Goal: Find specific page/section: Find specific page/section

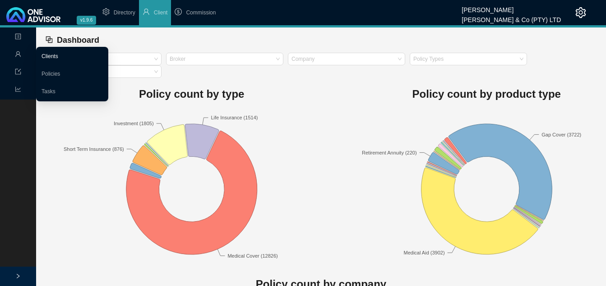
drag, startPoint x: 21, startPoint y: 51, endPoint x: 64, endPoint y: 51, distance: 42.9
click at [21, 51] on span "Management" at bounding box center [36, 54] width 42 height 6
click at [58, 53] on link "Clients" at bounding box center [49, 56] width 17 height 6
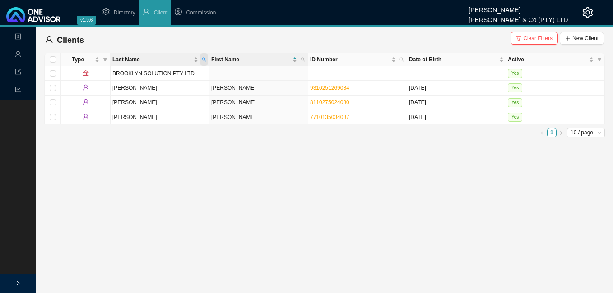
click at [203, 57] on icon "search" at bounding box center [204, 59] width 5 height 5
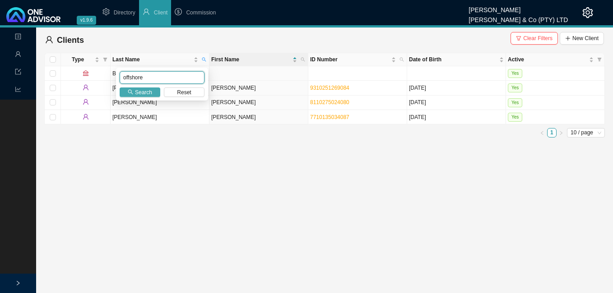
type input "offshore"
click at [138, 91] on span "Search" at bounding box center [143, 92] width 17 height 9
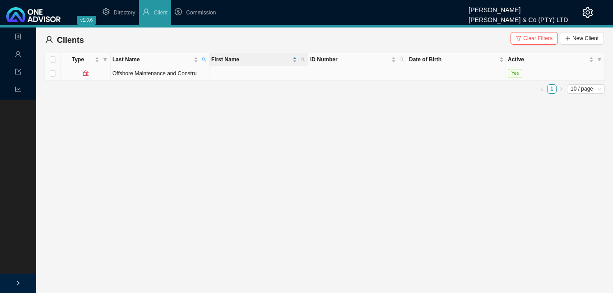
click at [178, 75] on td "Offshore Maintenance and Constru" at bounding box center [160, 73] width 99 height 14
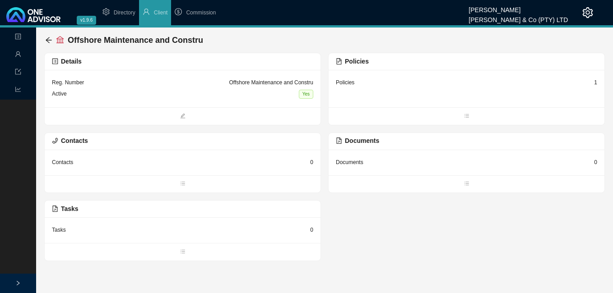
click at [594, 83] on div "1" at bounding box center [595, 82] width 3 height 9
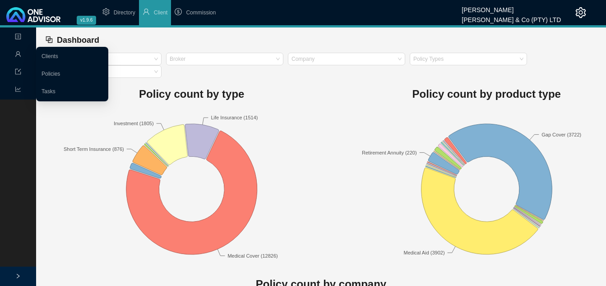
drag, startPoint x: 38, startPoint y: 54, endPoint x: 54, endPoint y: 56, distance: 15.9
click at [41, 54] on link "Clients" at bounding box center [49, 56] width 17 height 6
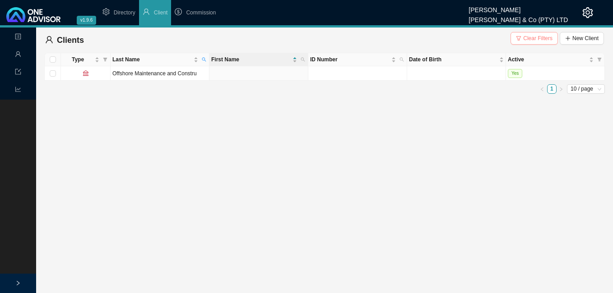
click at [544, 38] on span "Clear Filters" at bounding box center [537, 38] width 29 height 9
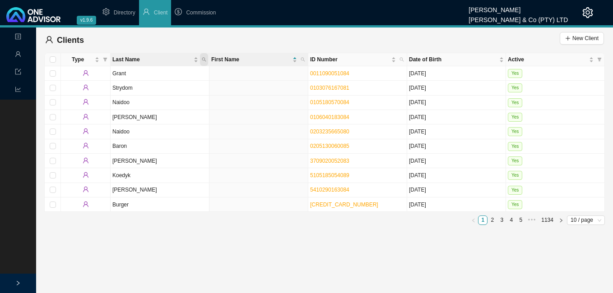
click at [206, 60] on span "Last Name" at bounding box center [204, 59] width 8 height 13
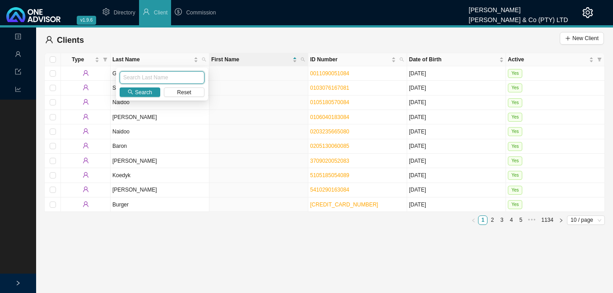
click at [148, 73] on input "text" at bounding box center [162, 77] width 85 height 13
type input "NAIR"
click at [137, 91] on span "Search" at bounding box center [143, 92] width 17 height 9
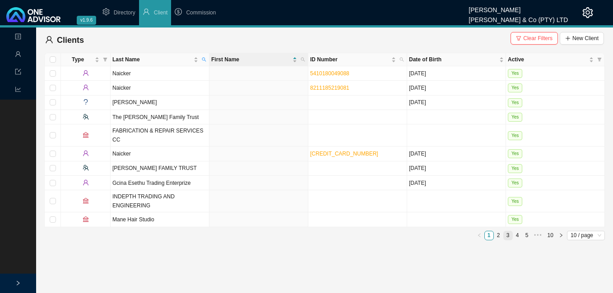
click at [507, 231] on link "3" at bounding box center [507, 235] width 9 height 9
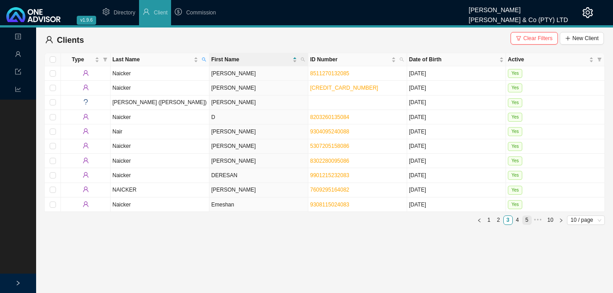
click at [524, 223] on link "5" at bounding box center [526, 220] width 9 height 9
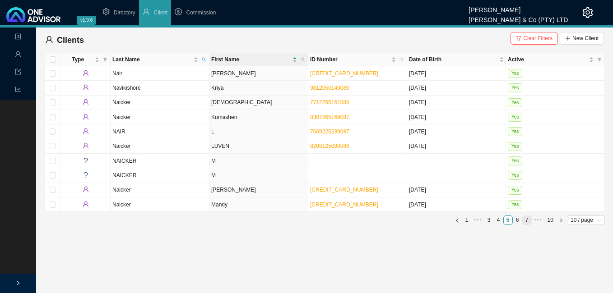
click at [526, 220] on link "7" at bounding box center [526, 220] width 9 height 9
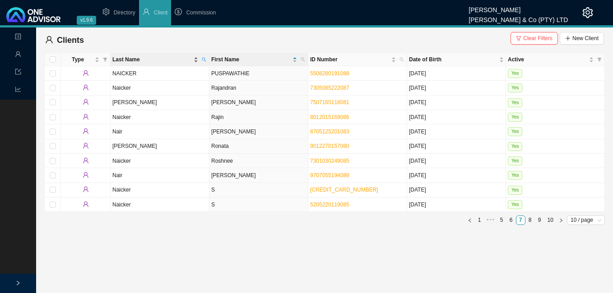
click at [194, 58] on div "Last Name" at bounding box center [155, 59] width 86 height 9
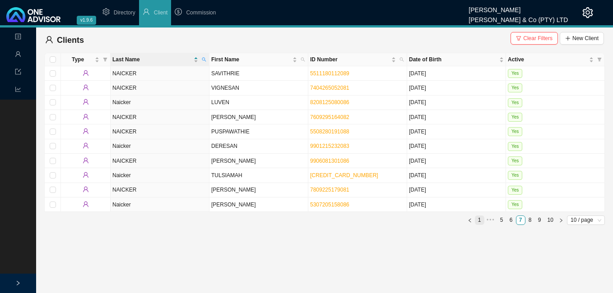
click at [479, 220] on link "1" at bounding box center [479, 220] width 9 height 9
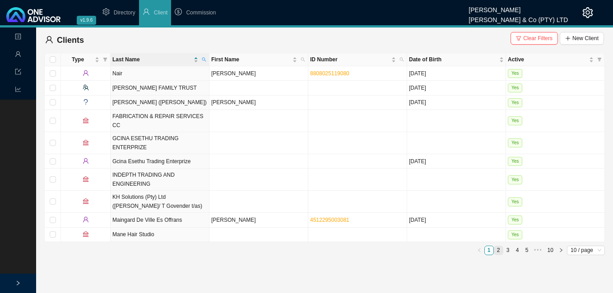
click at [497, 246] on link "2" at bounding box center [498, 250] width 9 height 9
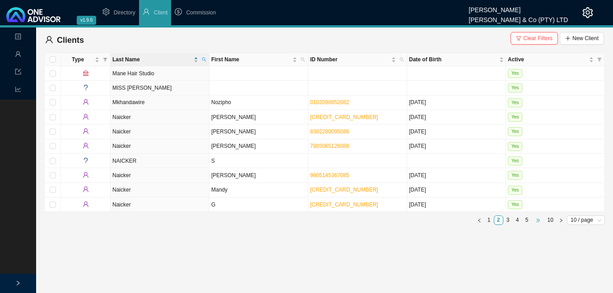
click at [534, 221] on span "•••" at bounding box center [537, 220] width 13 height 9
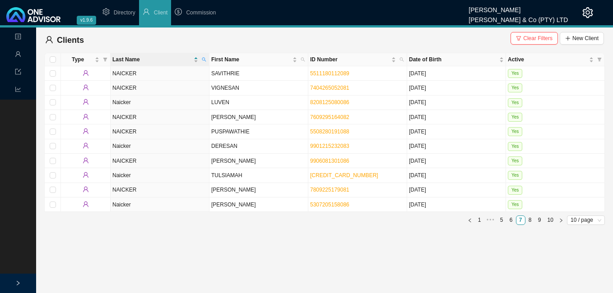
click at [534, 221] on link "8" at bounding box center [529, 220] width 9 height 9
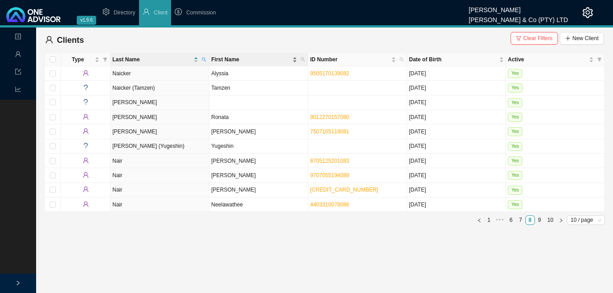
click at [293, 61] on div "First Name" at bounding box center [254, 59] width 86 height 9
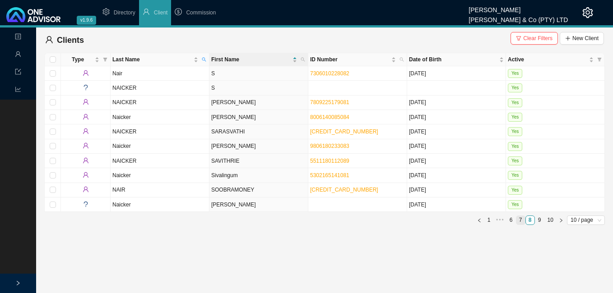
click at [521, 220] on link "7" at bounding box center [520, 220] width 9 height 9
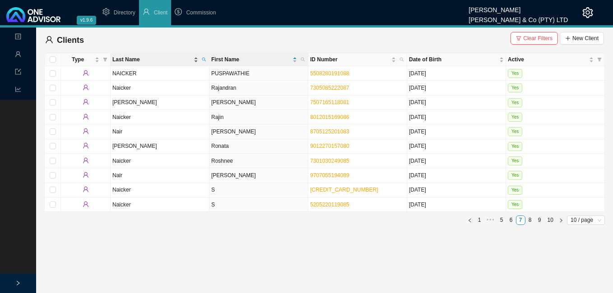
click at [194, 62] on div "Last Name" at bounding box center [155, 59] width 86 height 9
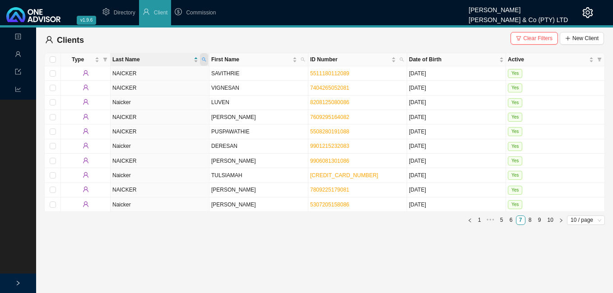
click at [204, 57] on span at bounding box center [204, 59] width 8 height 13
click at [143, 92] on span "Search" at bounding box center [143, 92] width 17 height 9
click at [194, 62] on div "Last Name" at bounding box center [155, 59] width 86 height 9
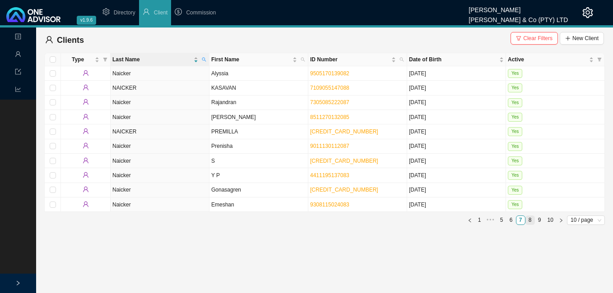
click at [528, 220] on link "8" at bounding box center [529, 220] width 9 height 9
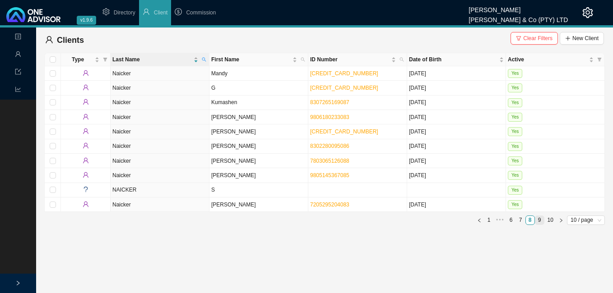
click at [540, 220] on link "9" at bounding box center [539, 220] width 9 height 9
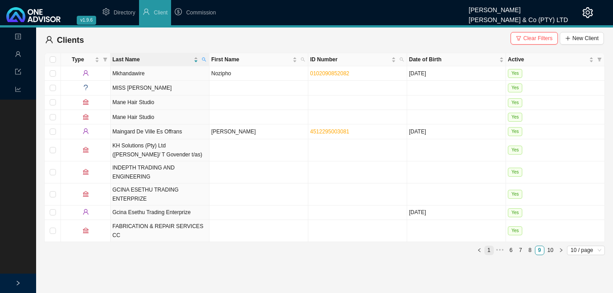
click at [487, 246] on link "1" at bounding box center [488, 250] width 9 height 9
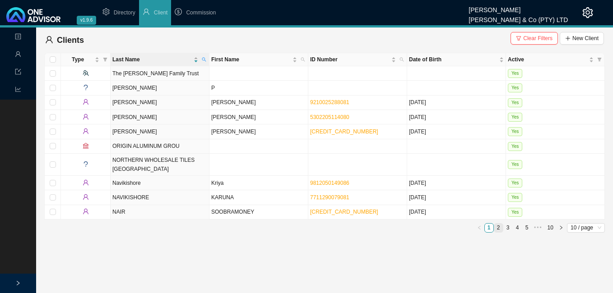
click at [499, 228] on link "2" at bounding box center [498, 228] width 9 height 9
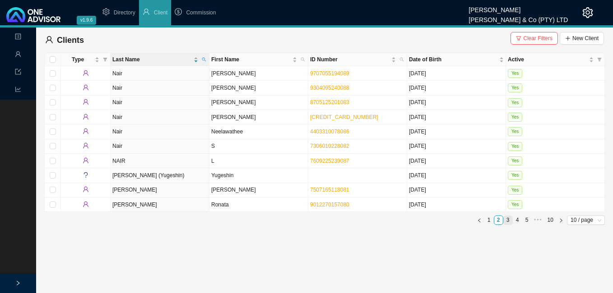
click at [509, 219] on link "3" at bounding box center [507, 220] width 9 height 9
